Goal: Task Accomplishment & Management: Use online tool/utility

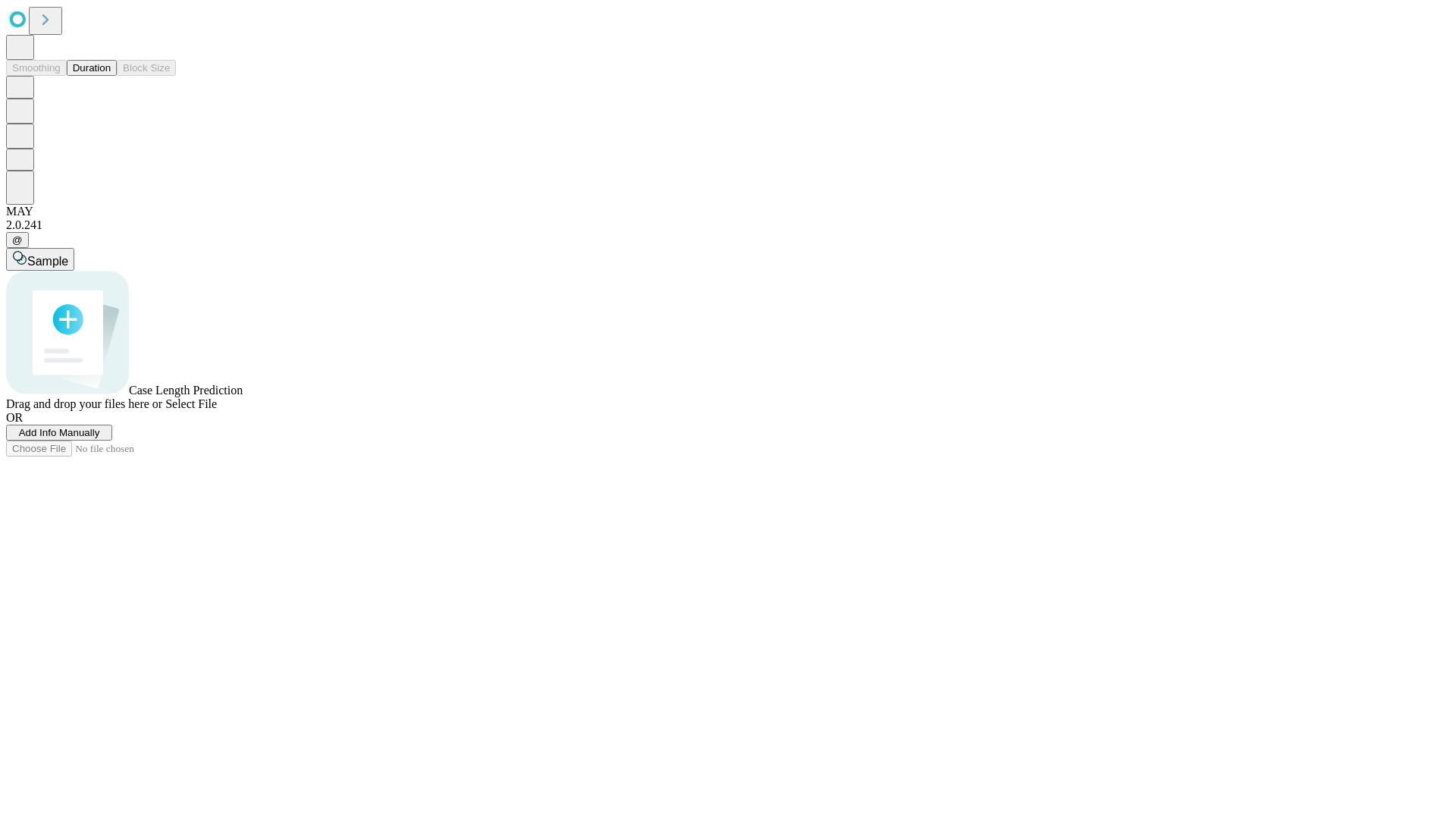
click at [110, 76] on button "Duration" at bounding box center [92, 67] width 50 height 16
click at [100, 438] on span "Add Info Manually" at bounding box center [59, 433] width 81 height 11
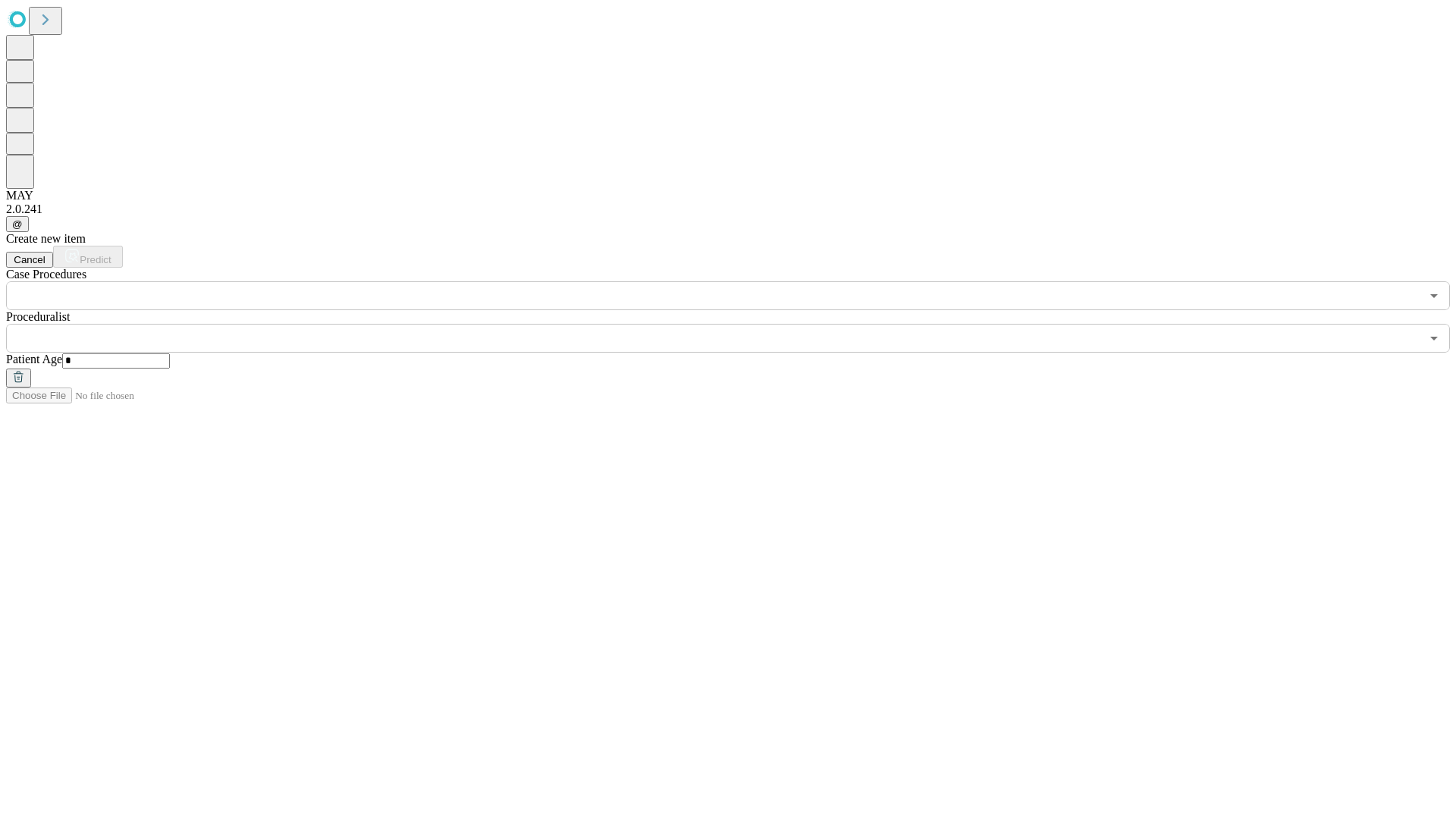
type input "*"
click at [739, 323] on input "text" at bounding box center [713, 338] width 1415 height 29
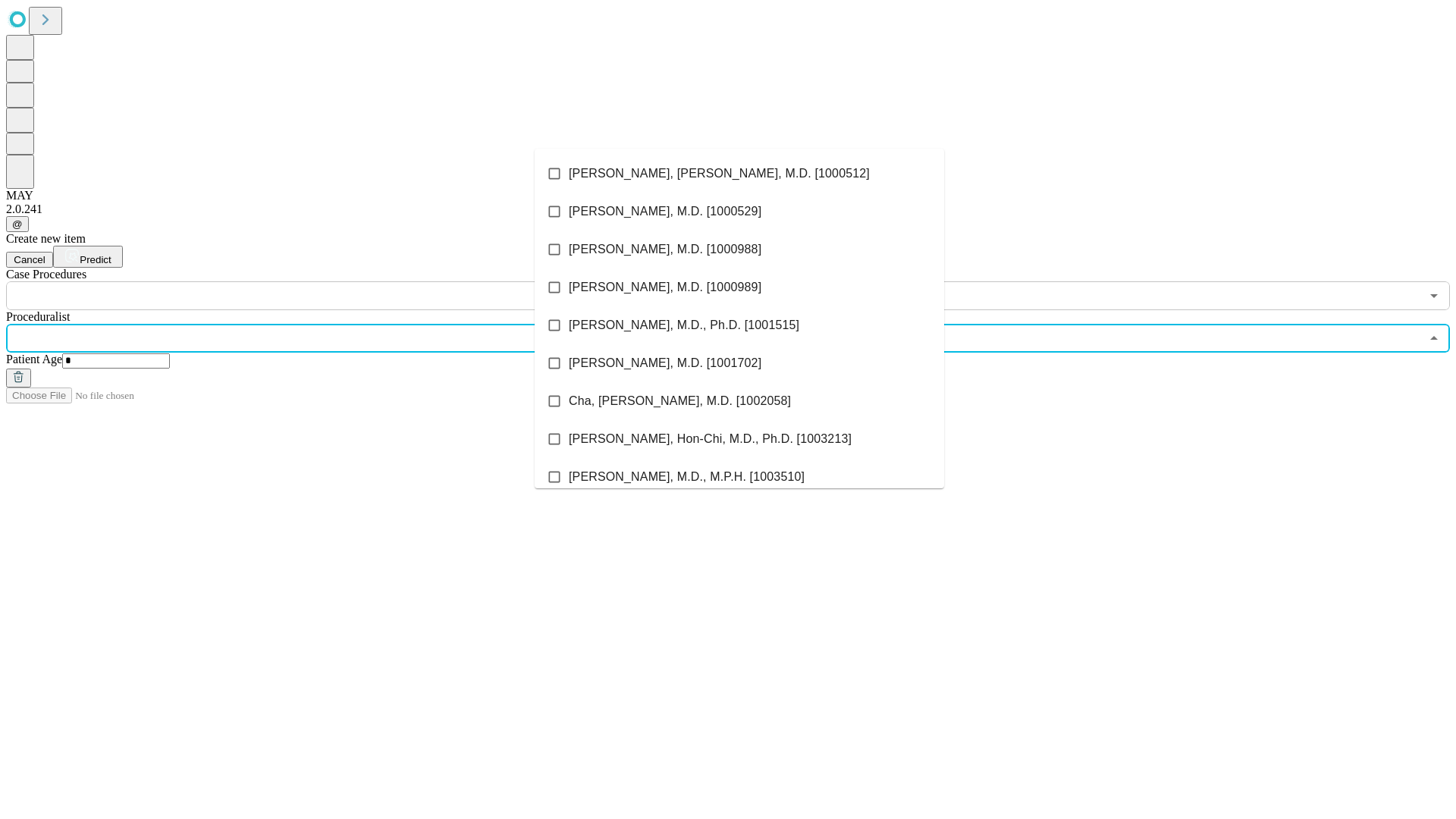
click at [740, 174] on li "[PERSON_NAME], [PERSON_NAME], M.D. [1000512]" at bounding box center [740, 173] width 410 height 38
click at [319, 281] on input "text" at bounding box center [713, 295] width 1415 height 29
